Goal: Transaction & Acquisition: Purchase product/service

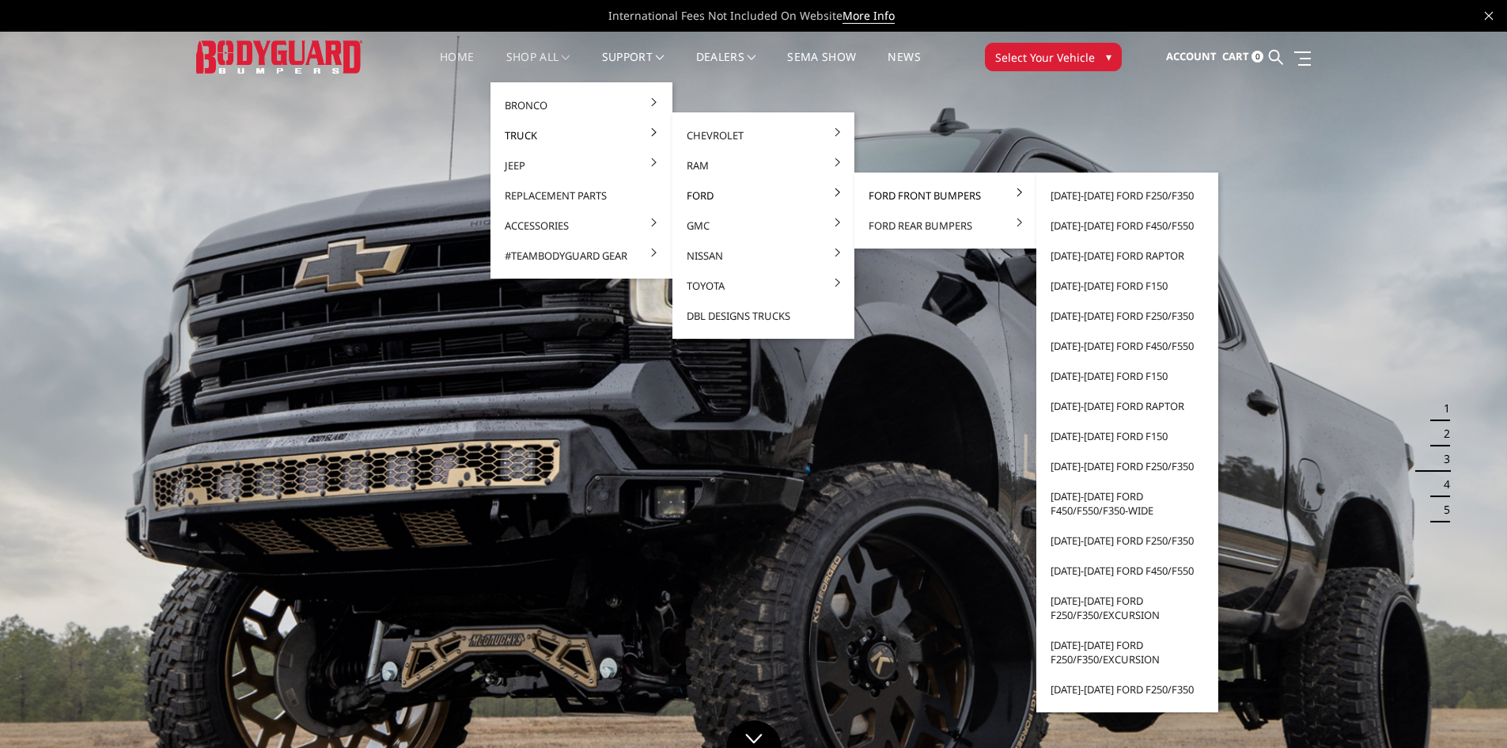
click at [928, 195] on link "Ford Front Bumpers" at bounding box center [945, 195] width 169 height 30
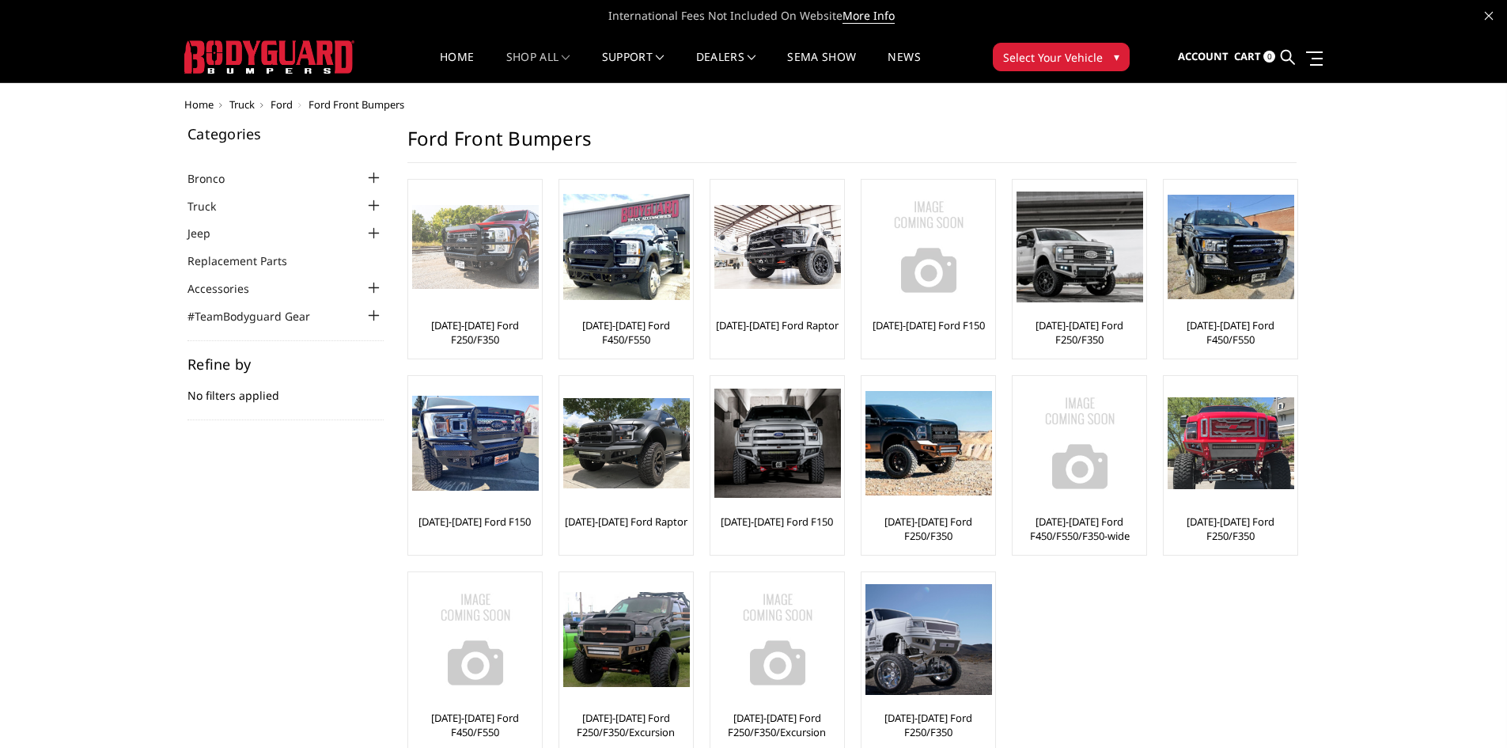
click at [475, 340] on link "[DATE]-[DATE] Ford F250/F350" at bounding box center [475, 332] width 126 height 28
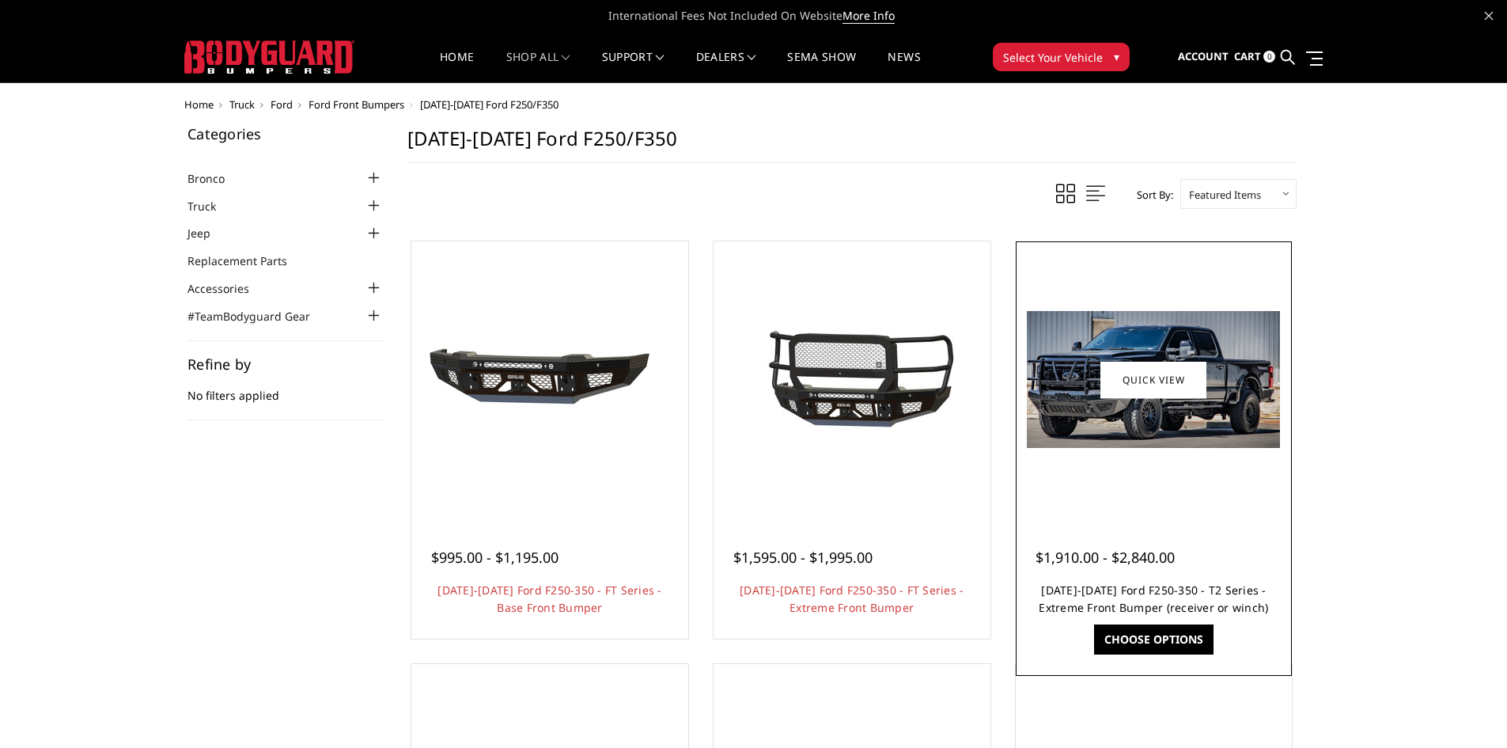
click at [1217, 589] on link "2023-2025 Ford F250-350 - T2 Series - Extreme Front Bumper (receiver or winch)" at bounding box center [1153, 598] width 229 height 32
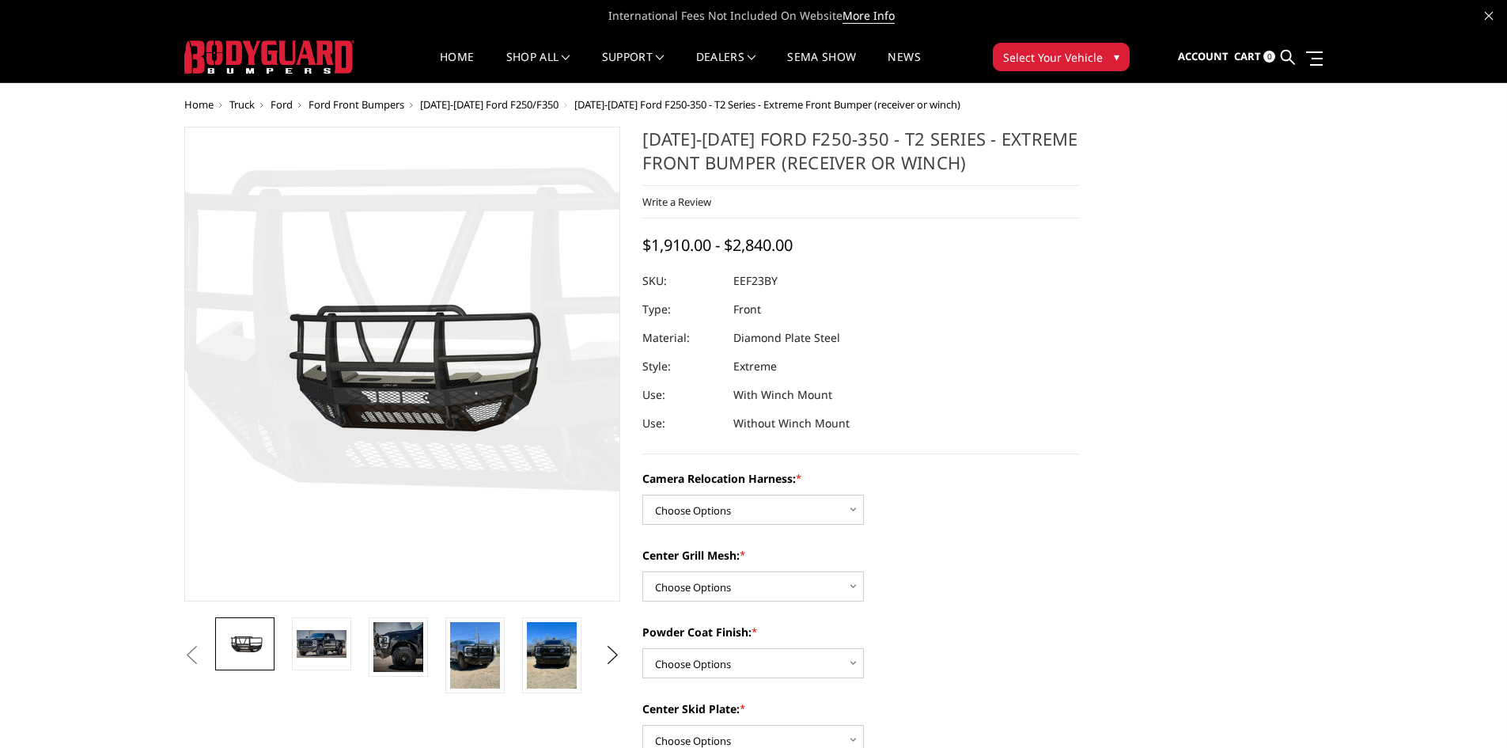
click at [347, 639] on img at bounding box center [322, 643] width 50 height 27
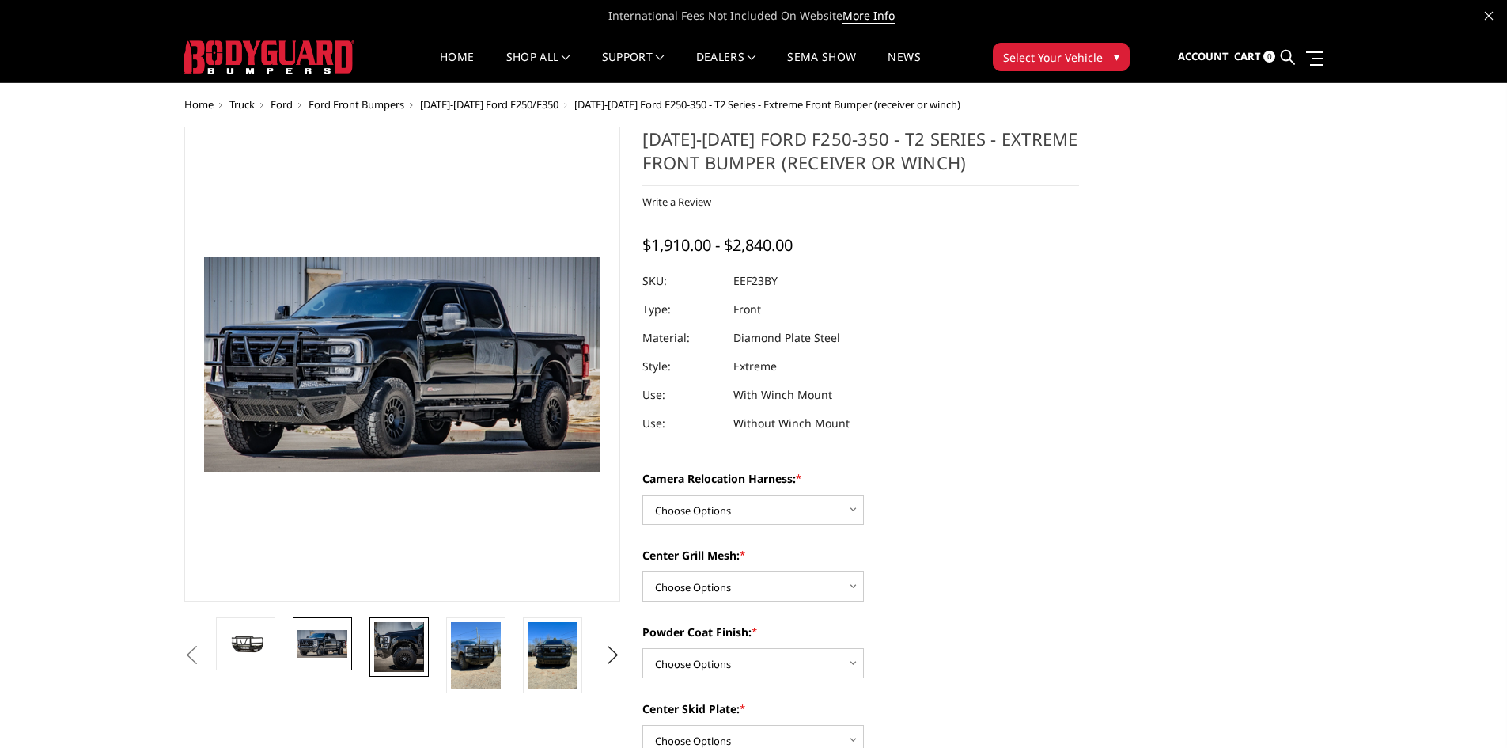
click at [373, 637] on link at bounding box center [399, 646] width 59 height 59
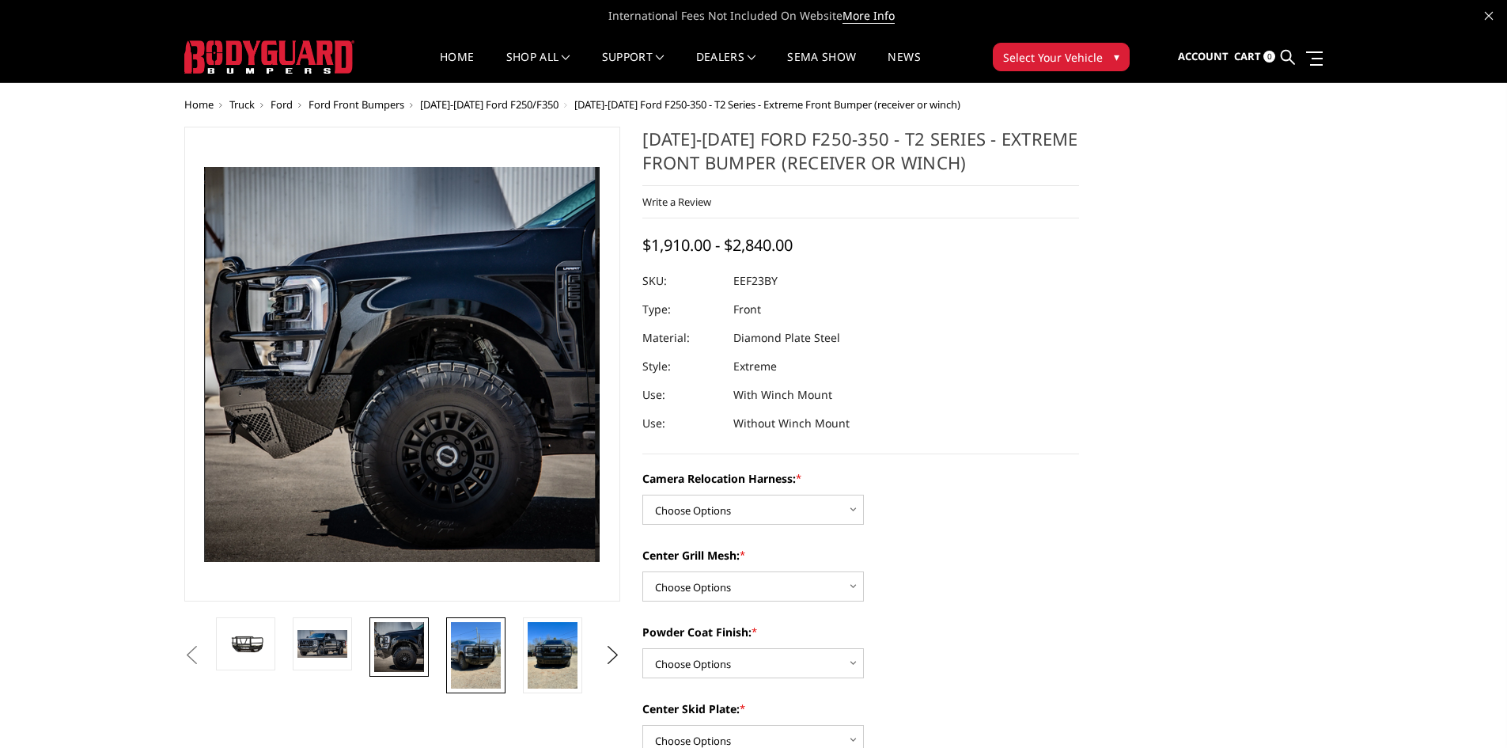
click at [460, 639] on img at bounding box center [476, 655] width 50 height 66
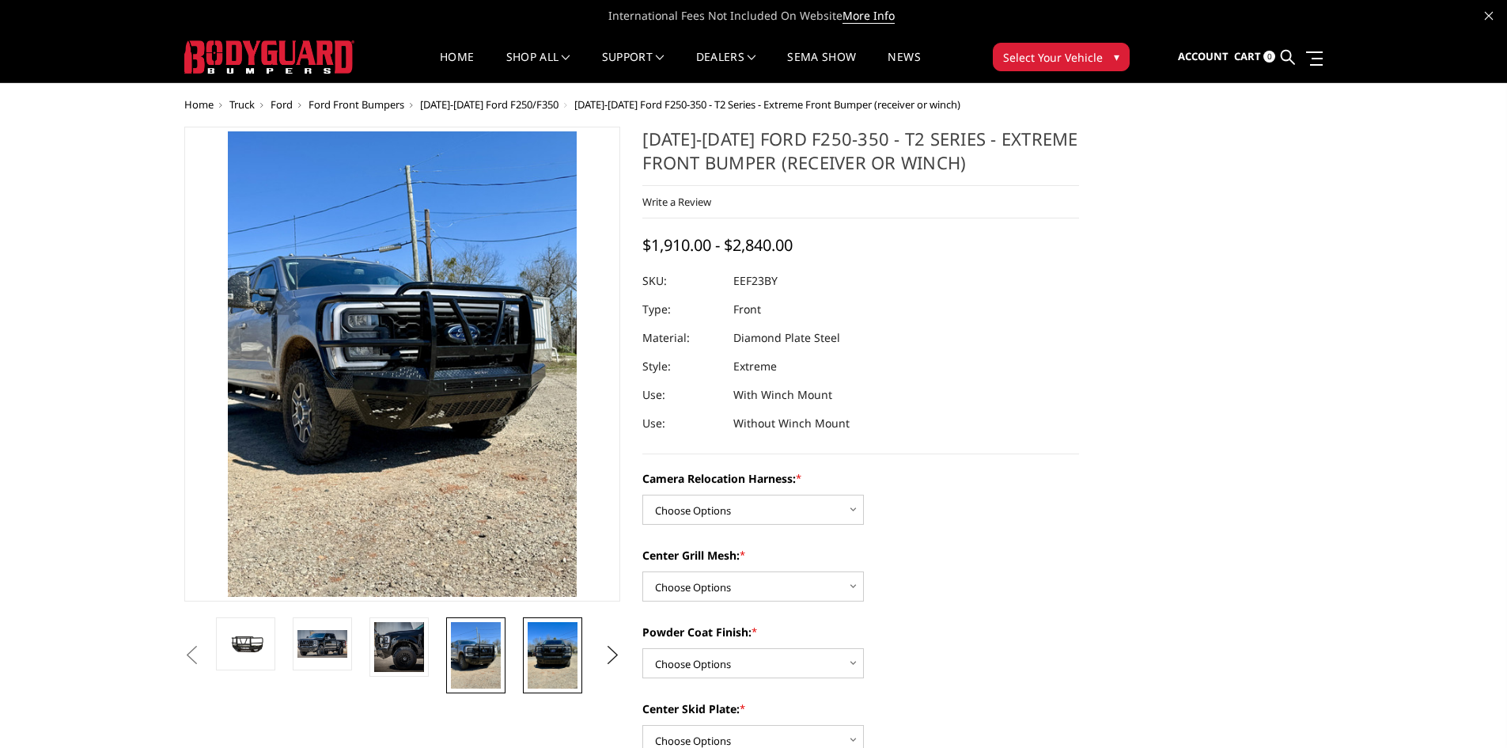
click at [559, 647] on img at bounding box center [553, 655] width 50 height 66
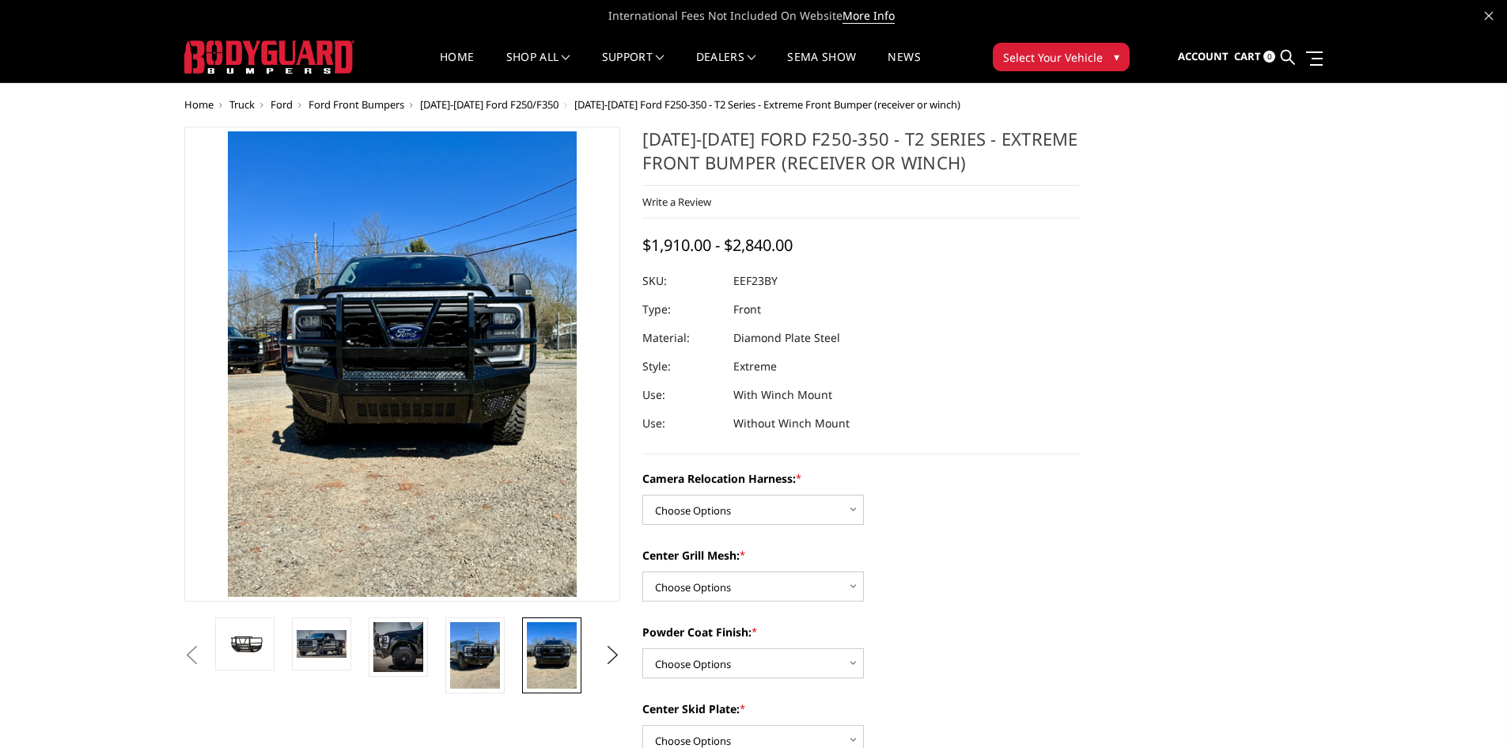
click at [588, 649] on li at bounding box center [557, 655] width 77 height 76
drag, startPoint x: 582, startPoint y: 652, endPoint x: 605, endPoint y: 656, distance: 23.3
click at [582, 654] on li at bounding box center [557, 655] width 77 height 76
click at [611, 656] on button "Next" at bounding box center [613, 655] width 24 height 24
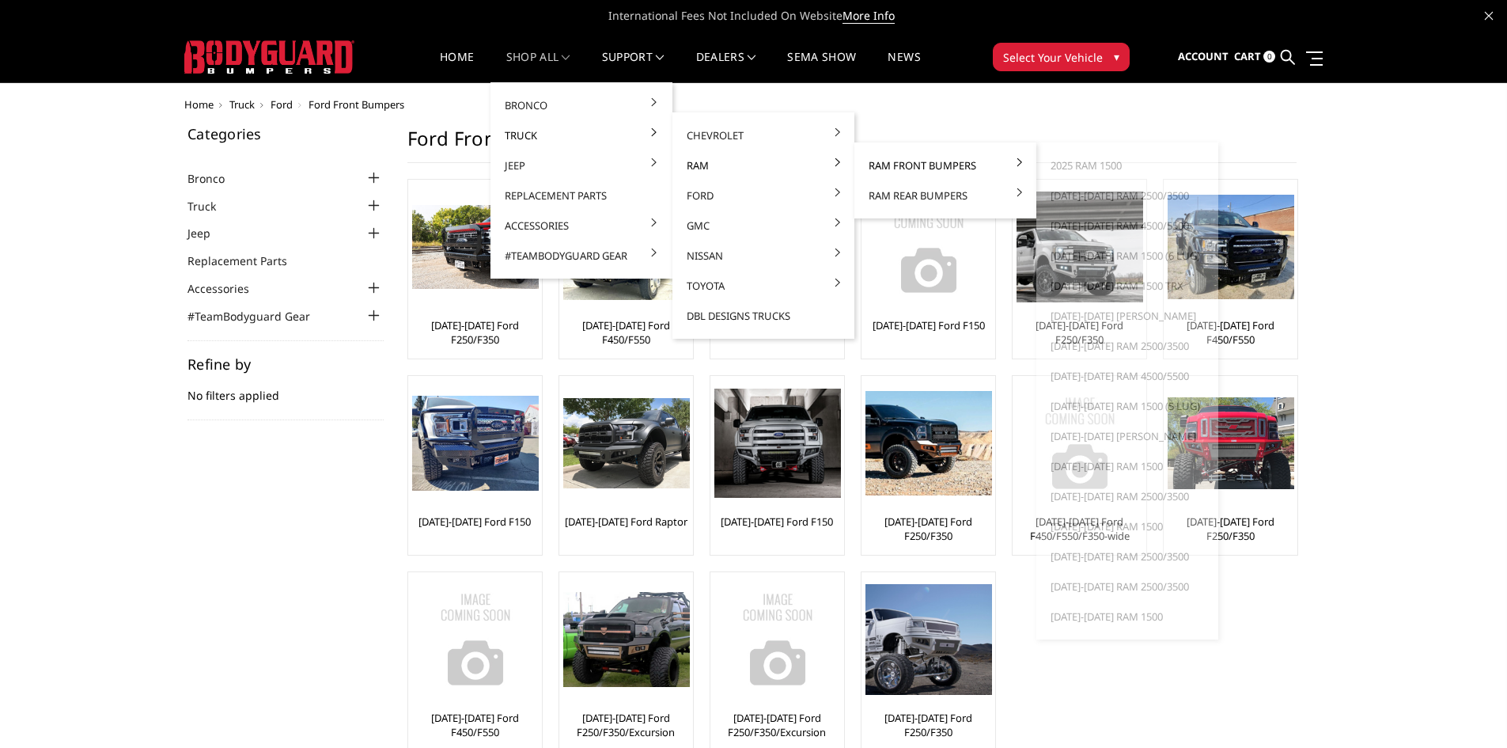
click at [922, 166] on link "Ram Front Bumpers" at bounding box center [945, 165] width 169 height 30
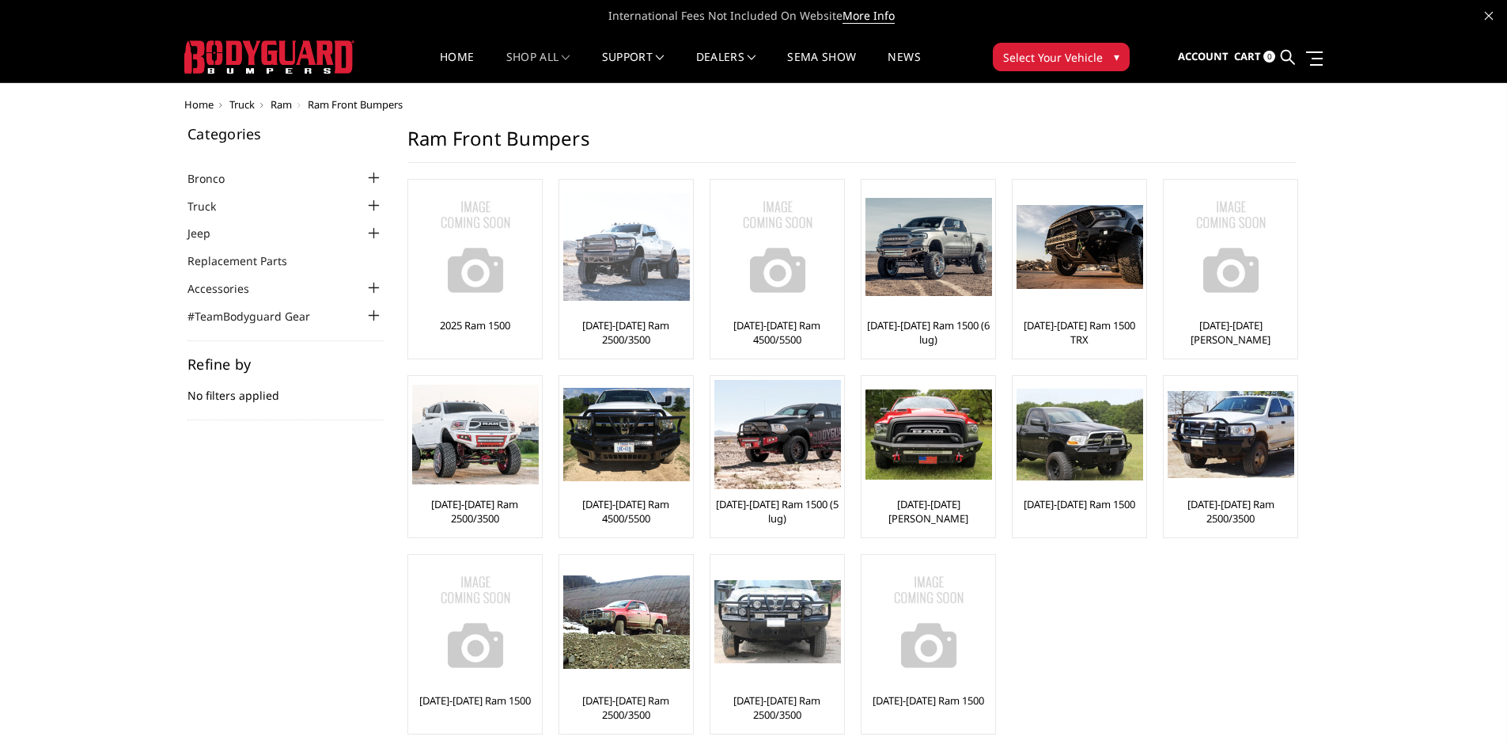
click at [669, 249] on img at bounding box center [626, 247] width 127 height 108
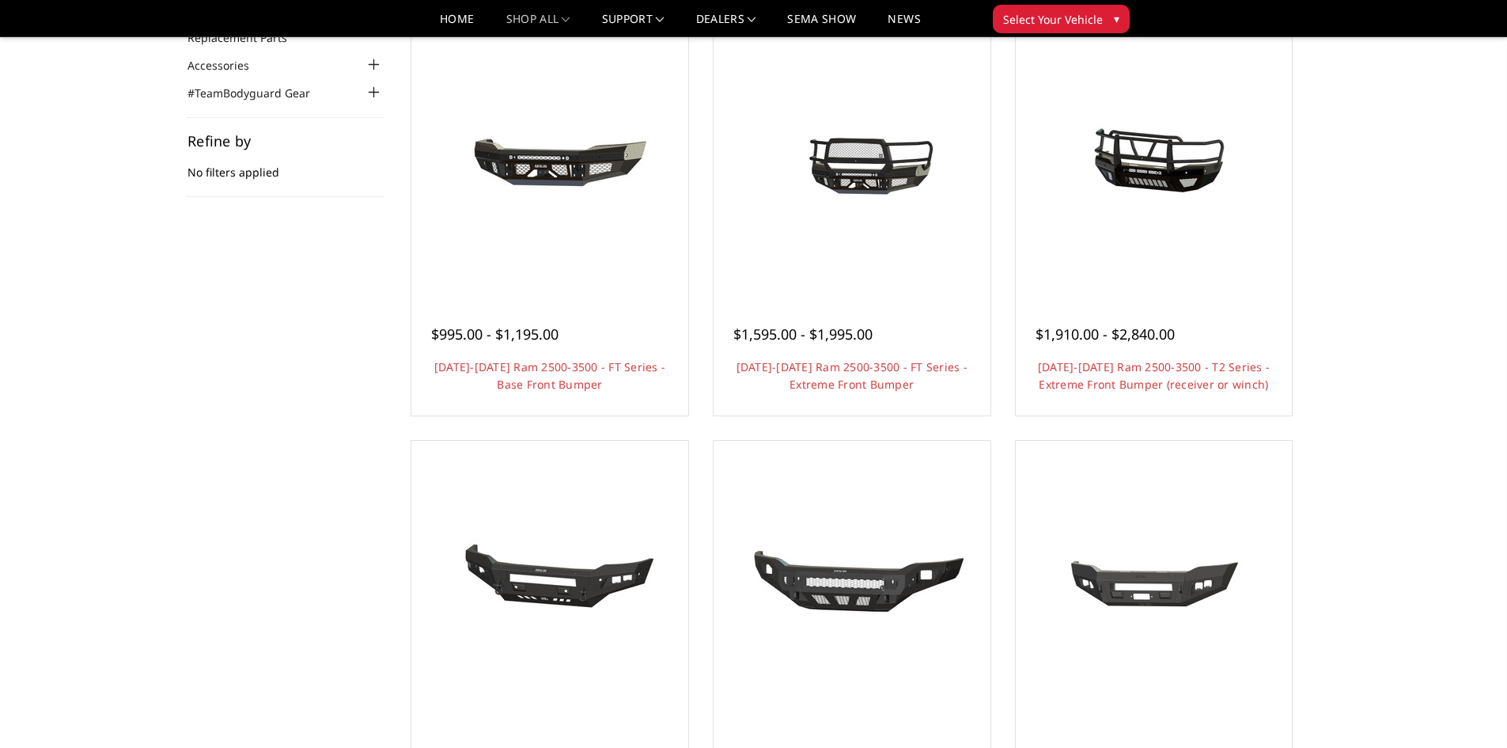
scroll to position [158, 0]
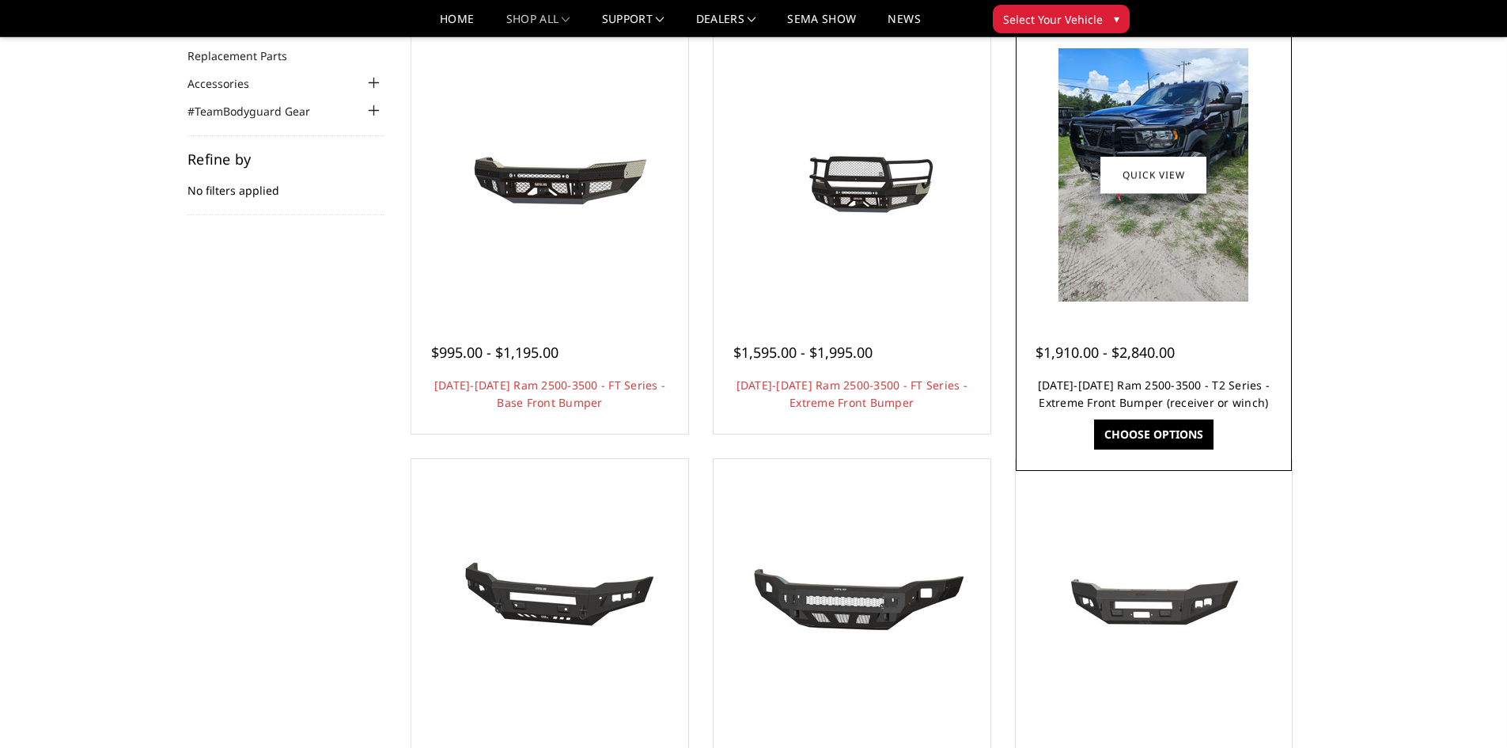
click at [1147, 398] on link "[DATE]-[DATE] Ram 2500-3500 - T2 Series - Extreme Front Bumper (receiver or win…" at bounding box center [1154, 393] width 232 height 32
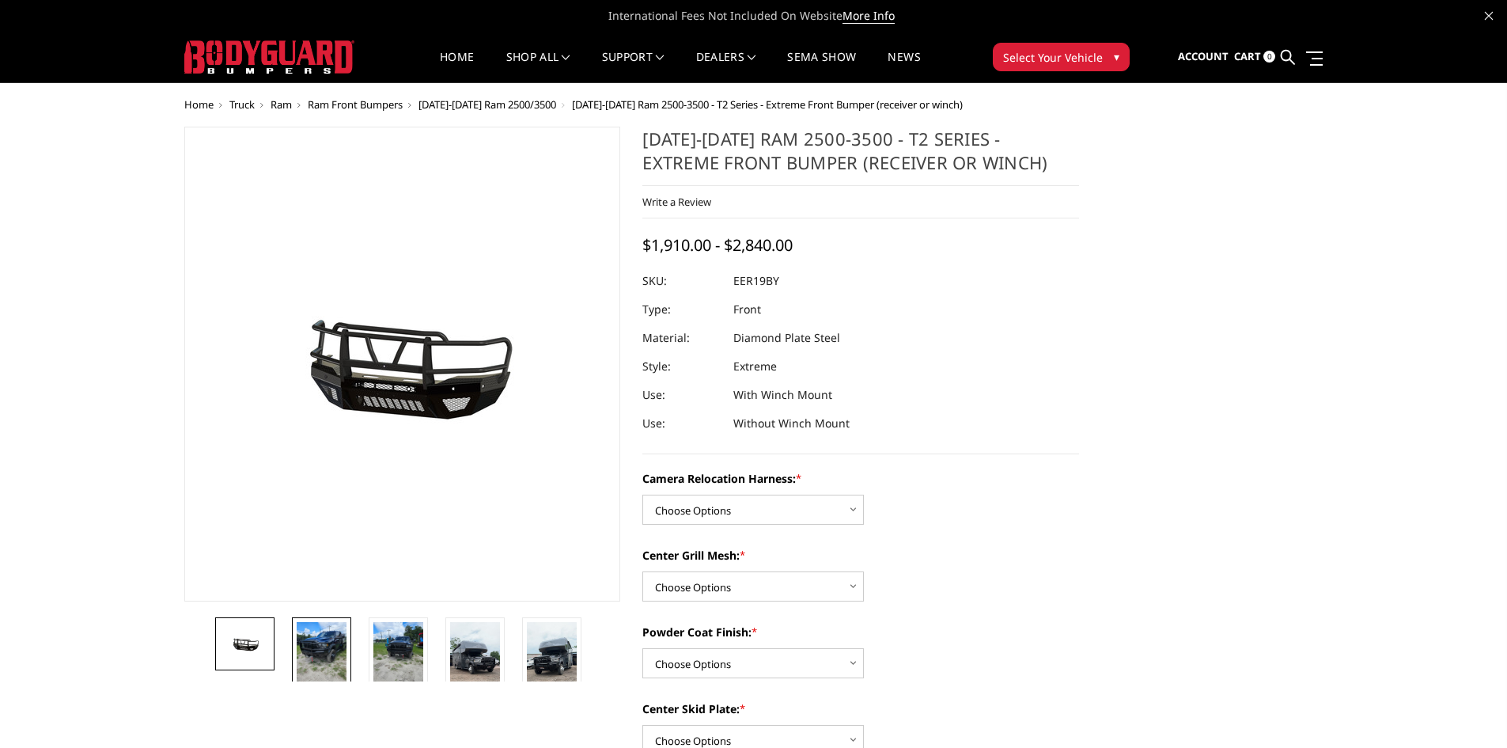
click at [305, 647] on img at bounding box center [322, 655] width 50 height 66
